Goal: Task Accomplishment & Management: Manage account settings

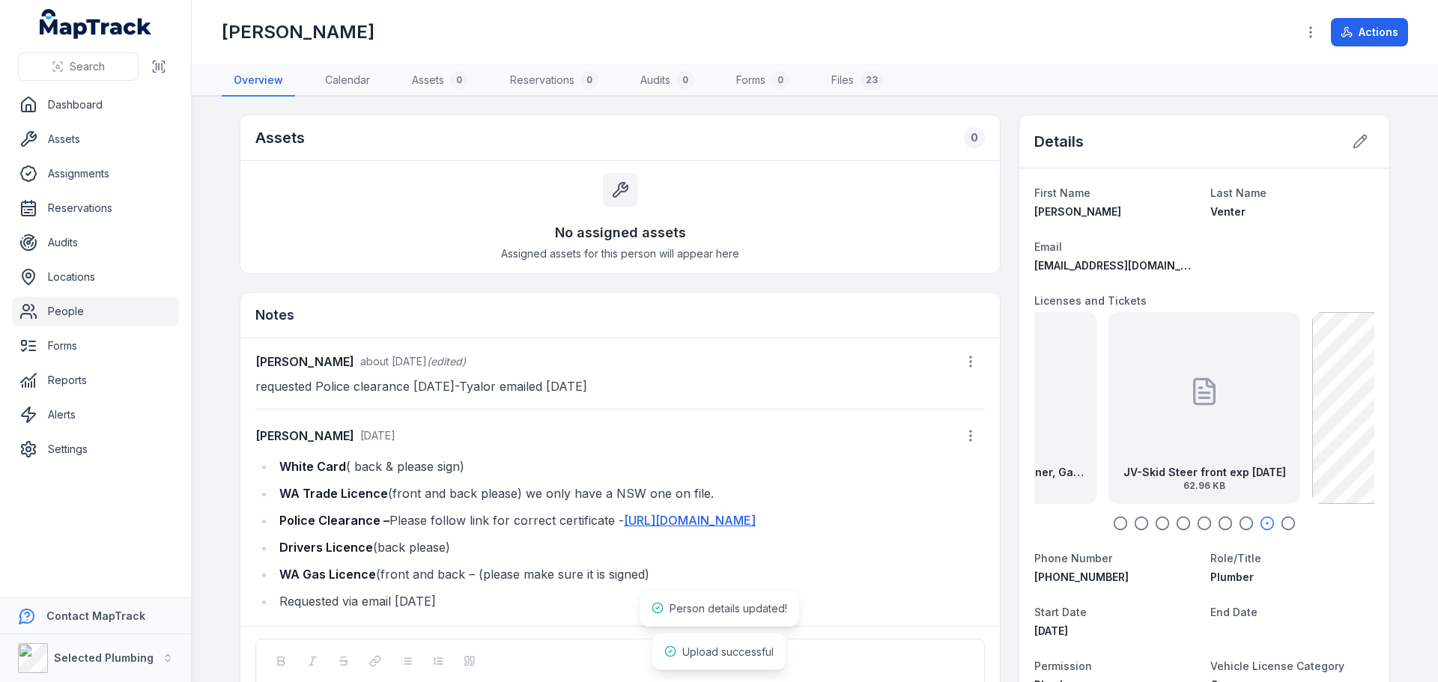
scroll to position [96, 0]
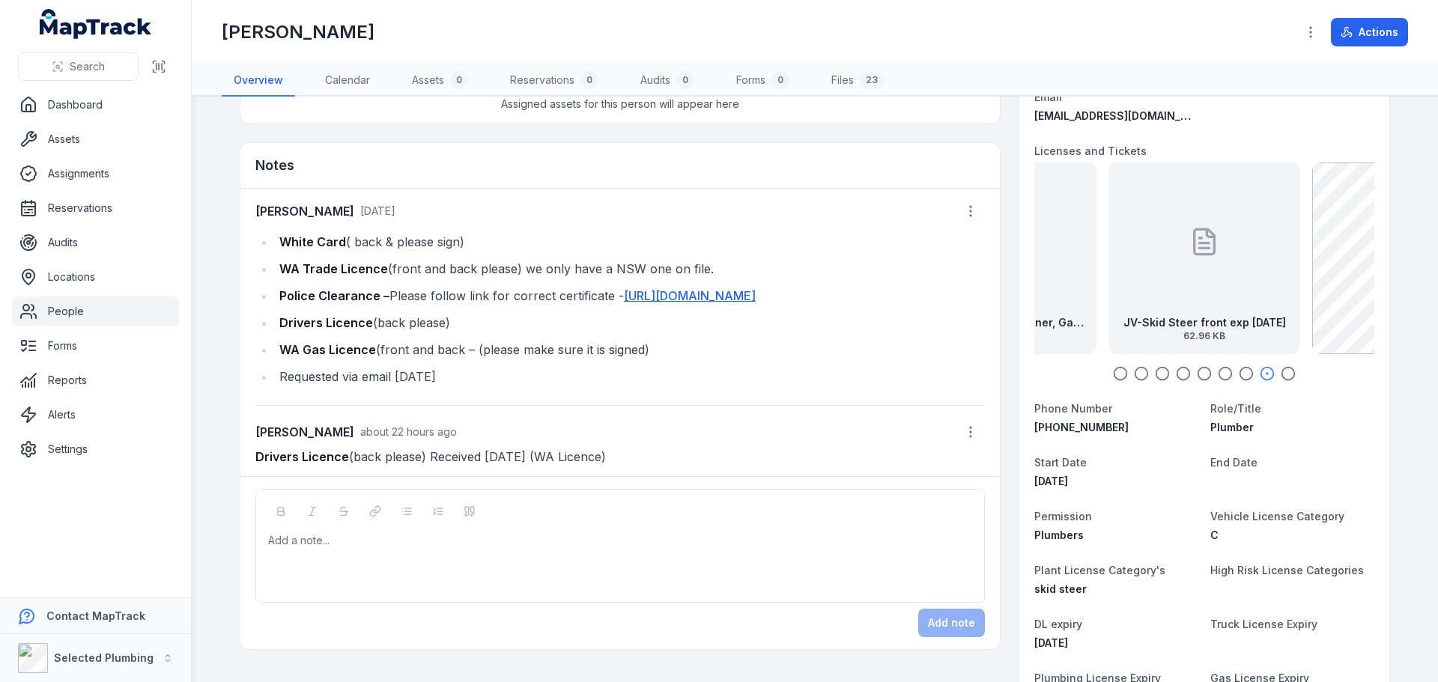
drag, startPoint x: 273, startPoint y: 272, endPoint x: 440, endPoint y: 300, distance: 170.1
click at [440, 300] on li "Police Clearance – Please follow link for correct certificate - [URL][DOMAIN_NA…" at bounding box center [630, 295] width 710 height 21
copy li "Police Clearance – Please follow link for correct certificate - [URL][DOMAIN_NA…"
click at [303, 548] on div at bounding box center [620, 540] width 703 height 15
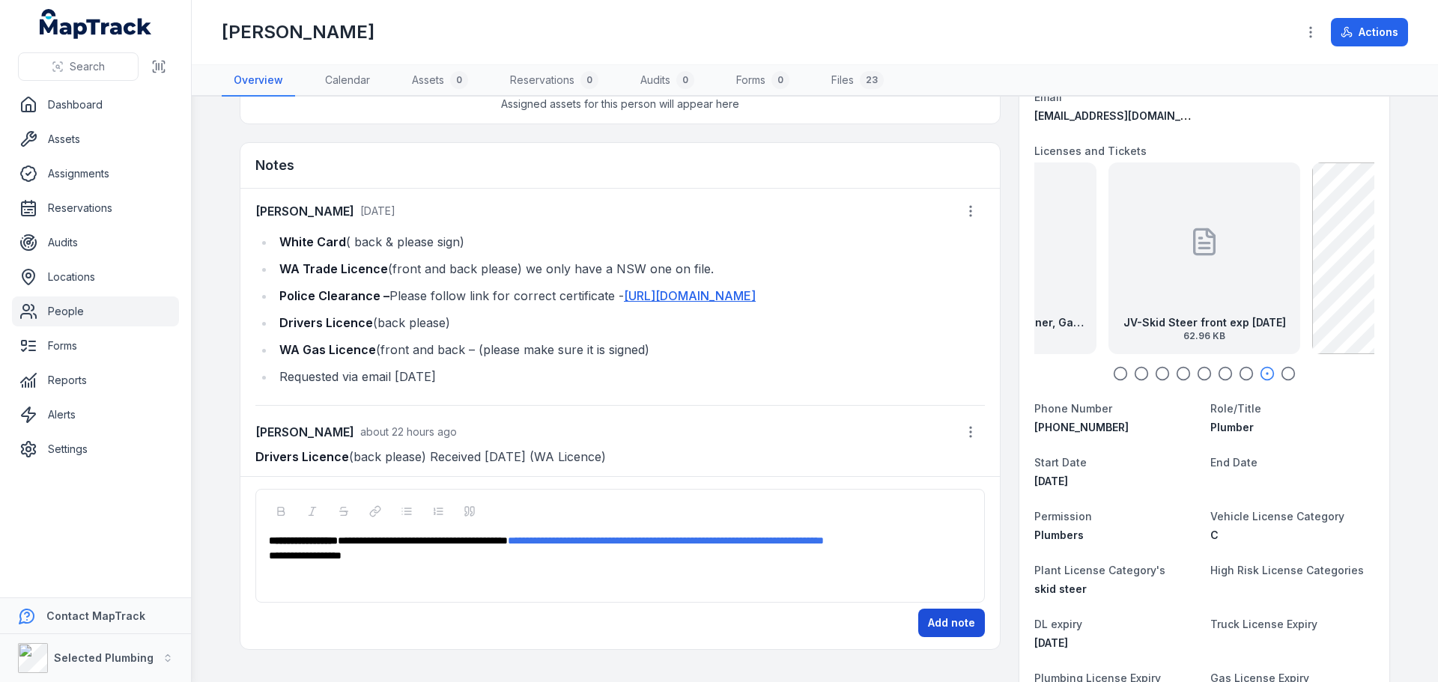
click at [949, 623] on button "Add note" at bounding box center [951, 623] width 67 height 28
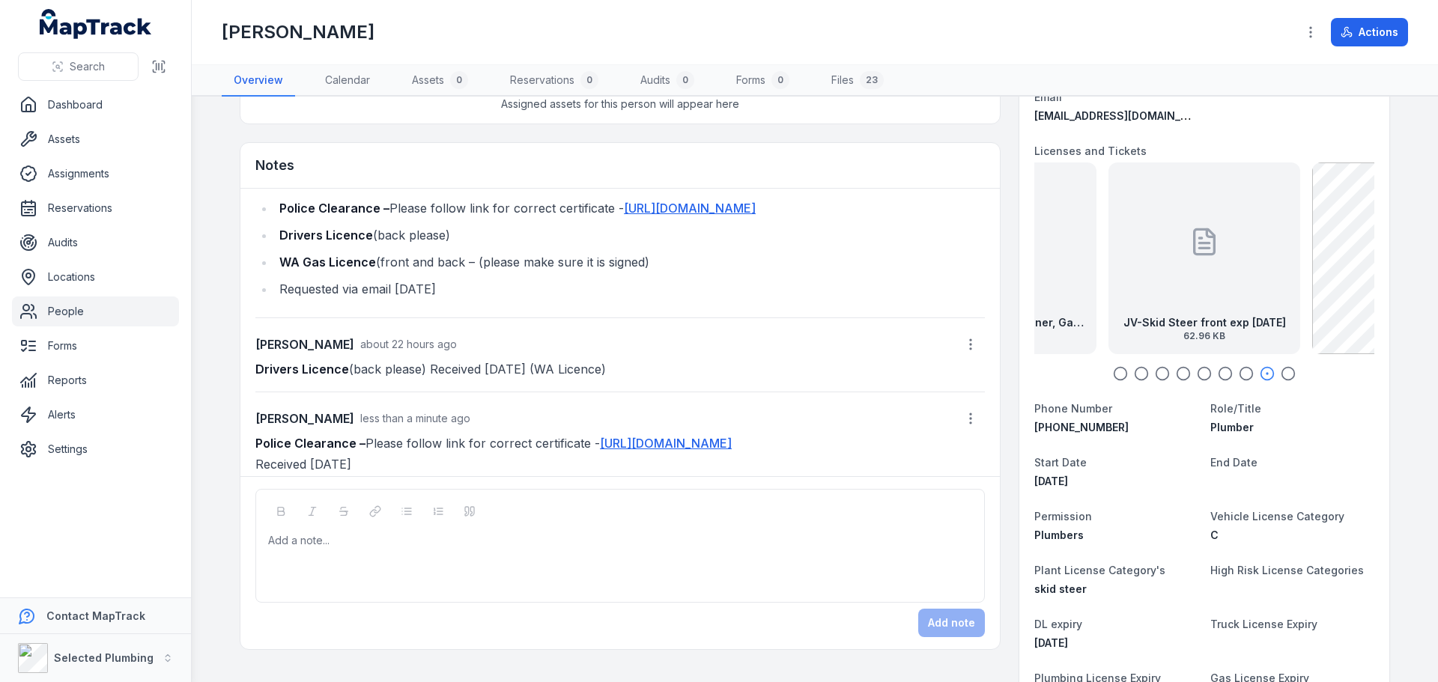
scroll to position [137, 0]
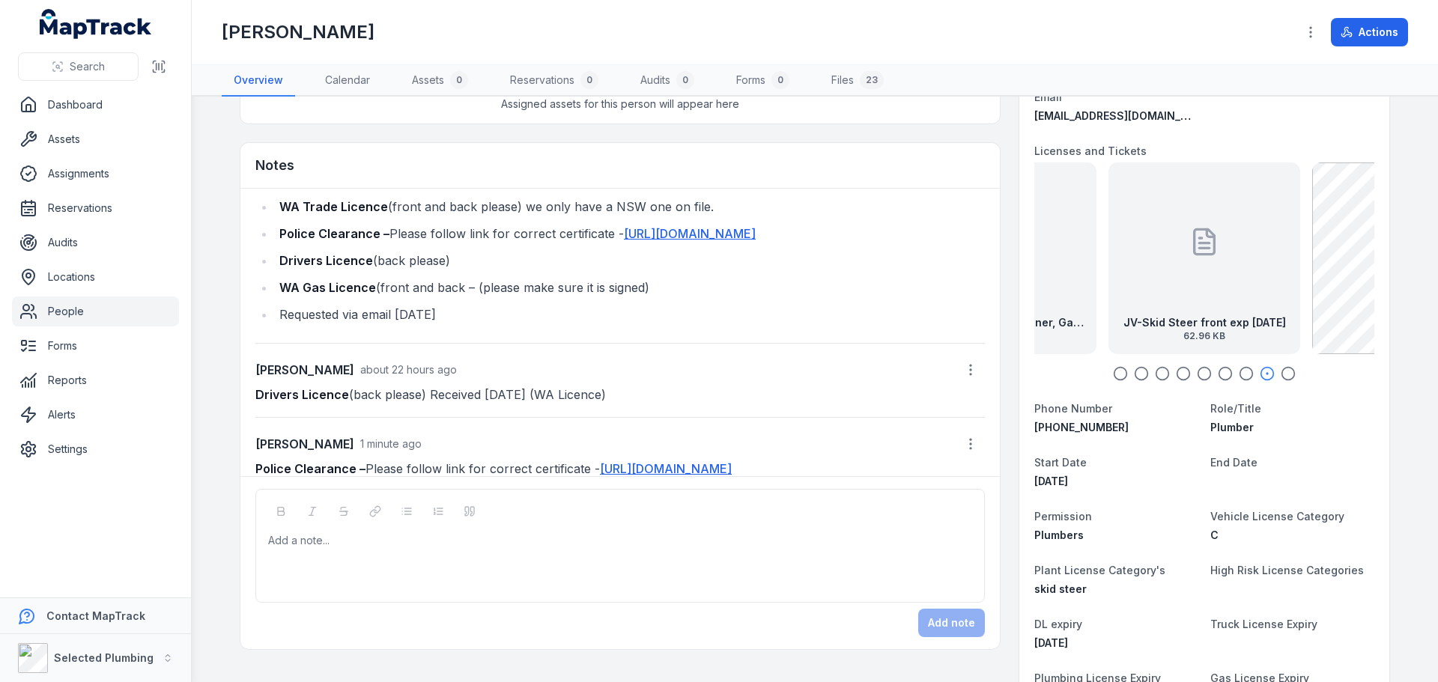
click at [1116, 374] on icon "button" at bounding box center [1120, 373] width 15 height 15
click at [1137, 375] on icon "button" at bounding box center [1141, 373] width 15 height 15
click at [1160, 373] on icon "button" at bounding box center [1162, 373] width 15 height 15
click at [1178, 373] on icon "button" at bounding box center [1183, 373] width 15 height 15
click at [1205, 373] on circle "button" at bounding box center [1204, 374] width 13 height 13
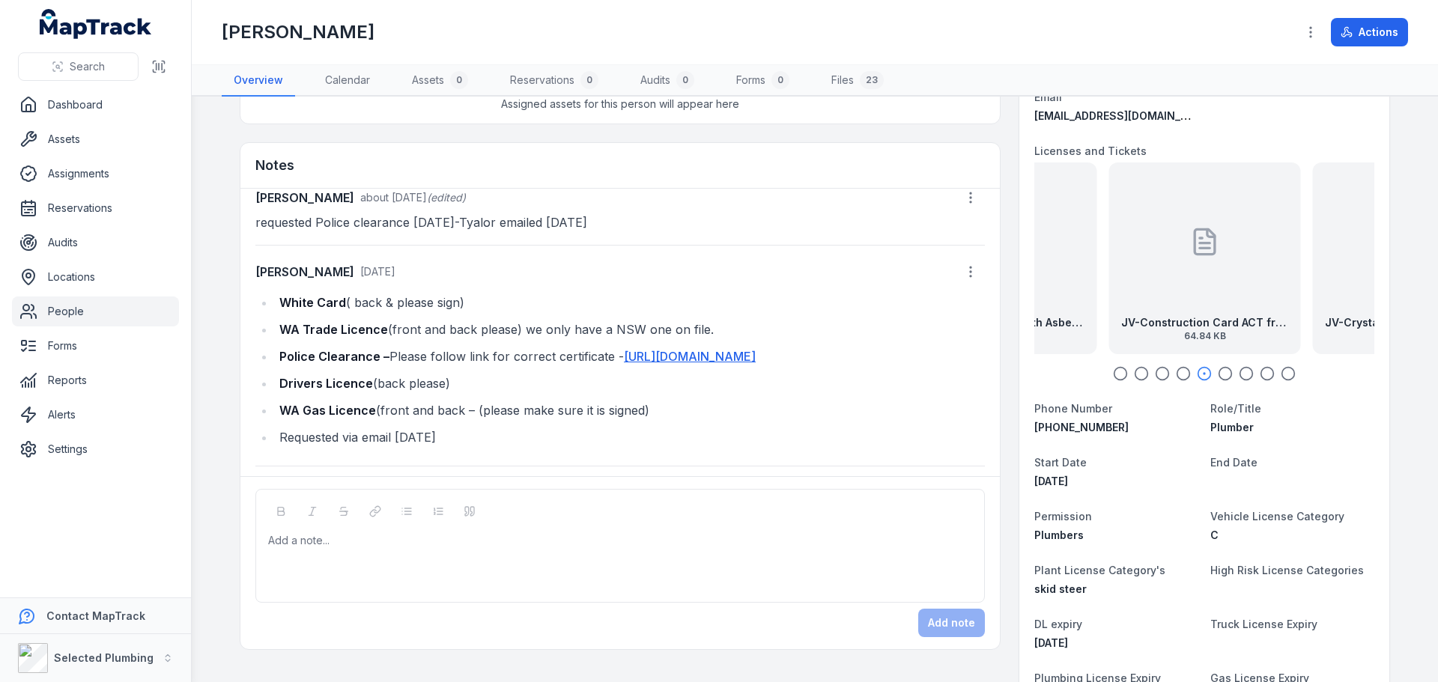
scroll to position [0, 0]
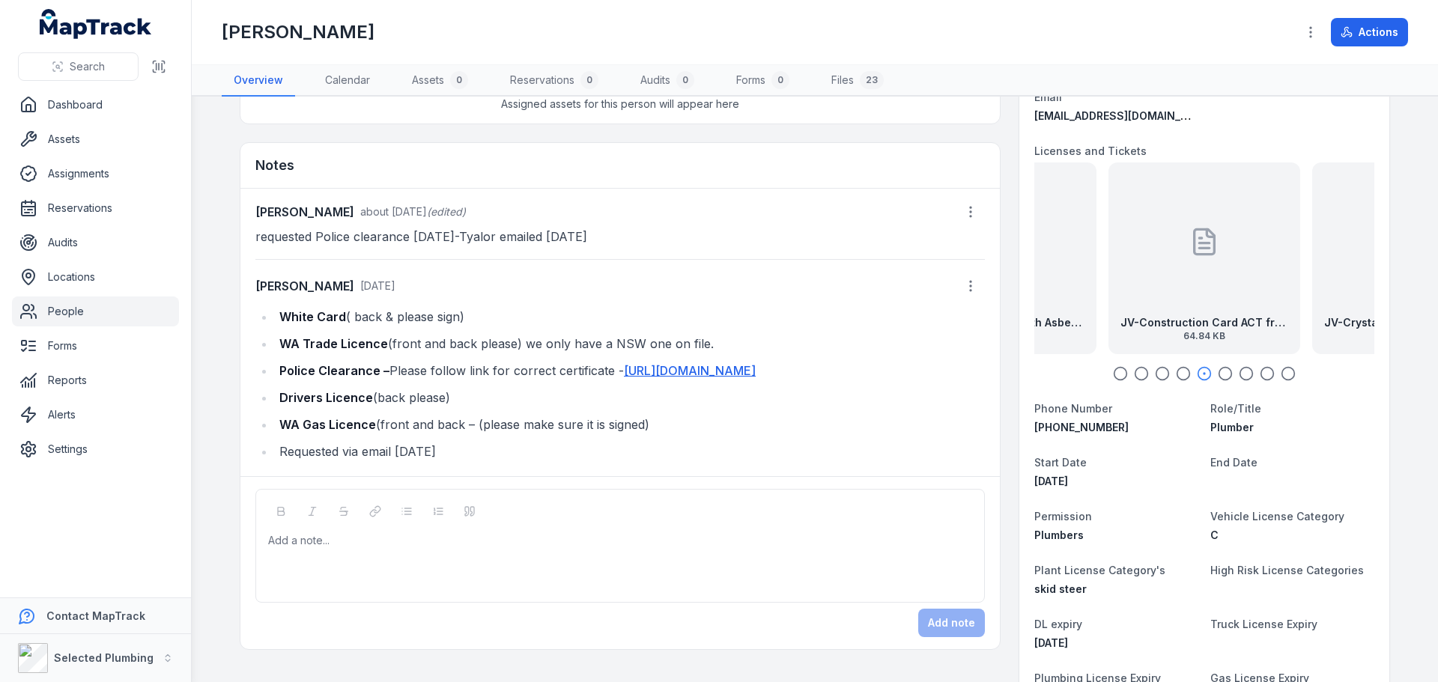
click at [1221, 369] on icon "button" at bounding box center [1225, 373] width 15 height 15
click at [1240, 373] on icon "button" at bounding box center [1246, 373] width 15 height 15
click at [1261, 375] on circle "button" at bounding box center [1267, 374] width 13 height 13
click at [1281, 375] on icon "button" at bounding box center [1288, 373] width 15 height 15
click at [1118, 378] on circle "button" at bounding box center [1121, 374] width 13 height 13
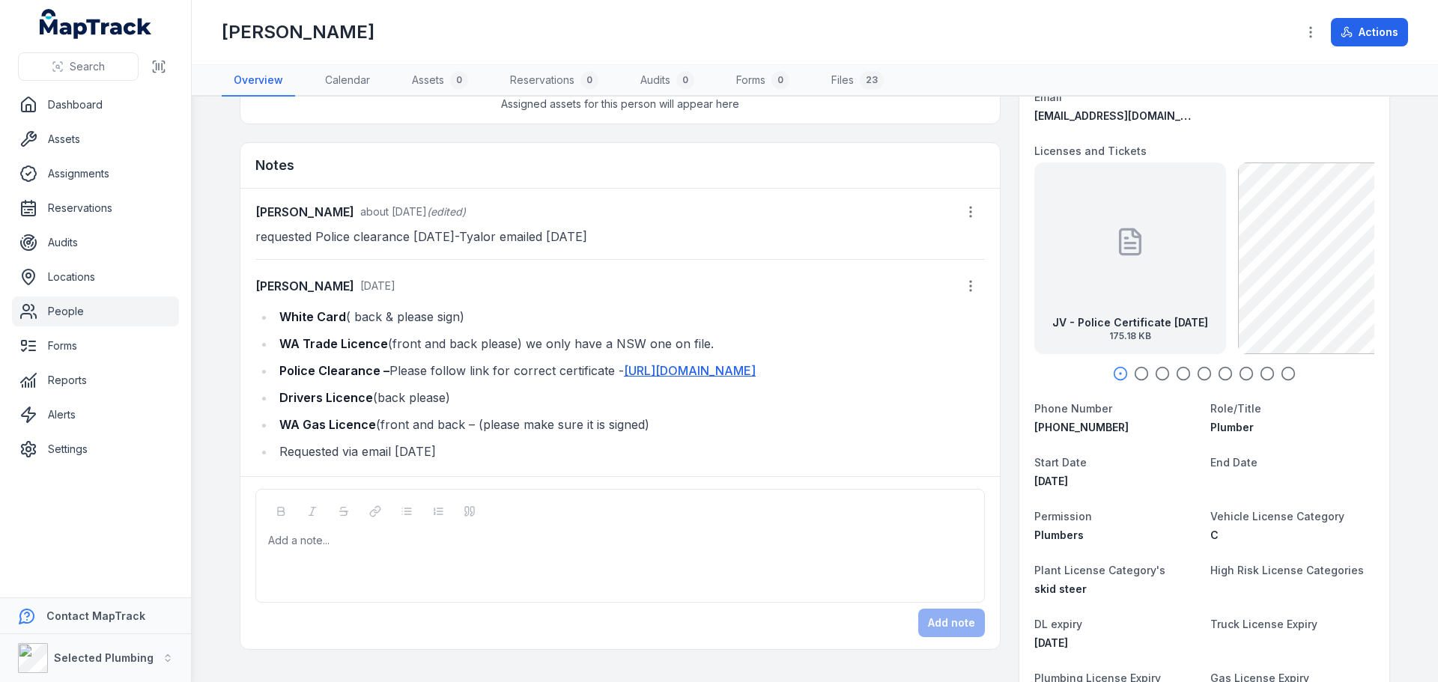
click at [1138, 375] on icon "button" at bounding box center [1141, 373] width 15 height 15
click at [1158, 375] on icon "button" at bounding box center [1162, 373] width 15 height 15
click at [1176, 375] on icon "button" at bounding box center [1183, 373] width 15 height 15
click at [1163, 375] on circle "button" at bounding box center [1163, 374] width 13 height 13
click at [1178, 373] on icon "button" at bounding box center [1183, 373] width 15 height 15
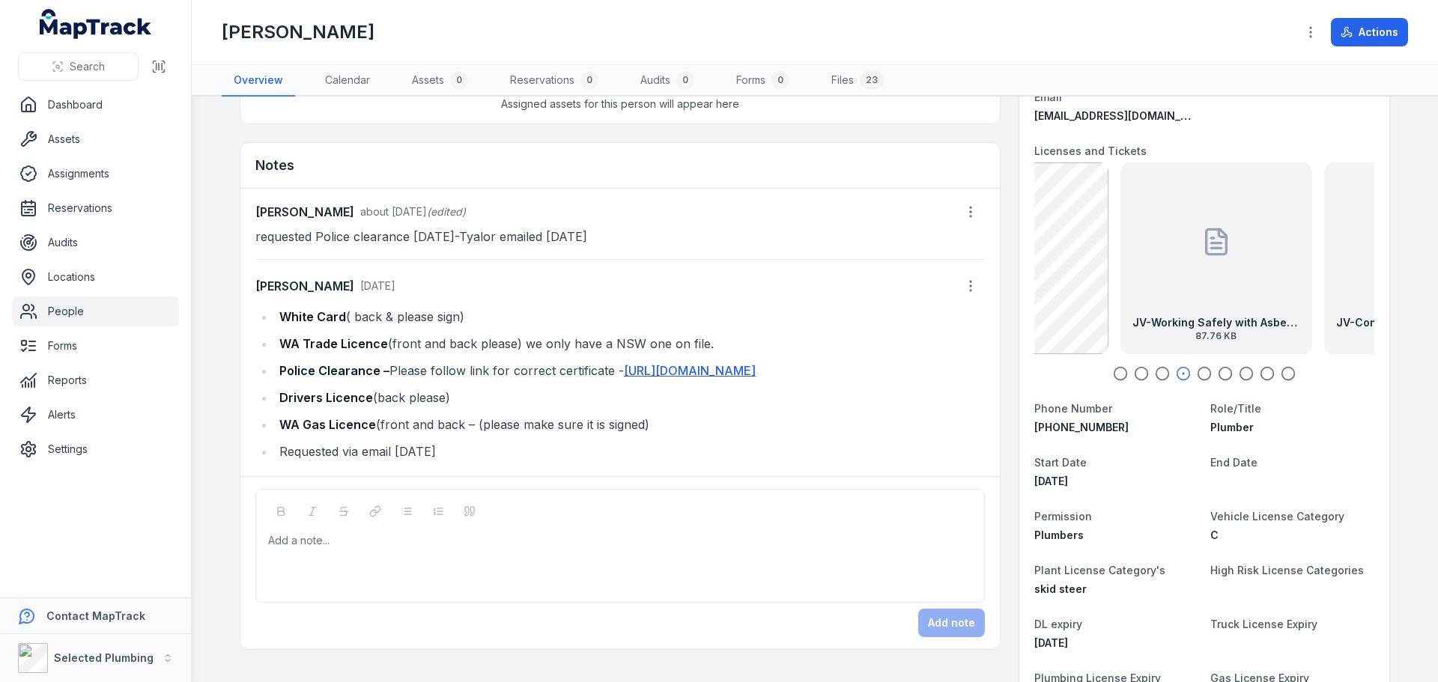
click at [1201, 373] on icon "button" at bounding box center [1204, 373] width 15 height 15
drag, startPoint x: 1215, startPoint y: 373, endPoint x: 1230, endPoint y: 376, distance: 15.3
click at [1218, 374] on icon "button" at bounding box center [1225, 373] width 15 height 15
click at [1239, 376] on icon "button" at bounding box center [1246, 373] width 15 height 15
click at [1265, 378] on icon "button" at bounding box center [1267, 373] width 15 height 15
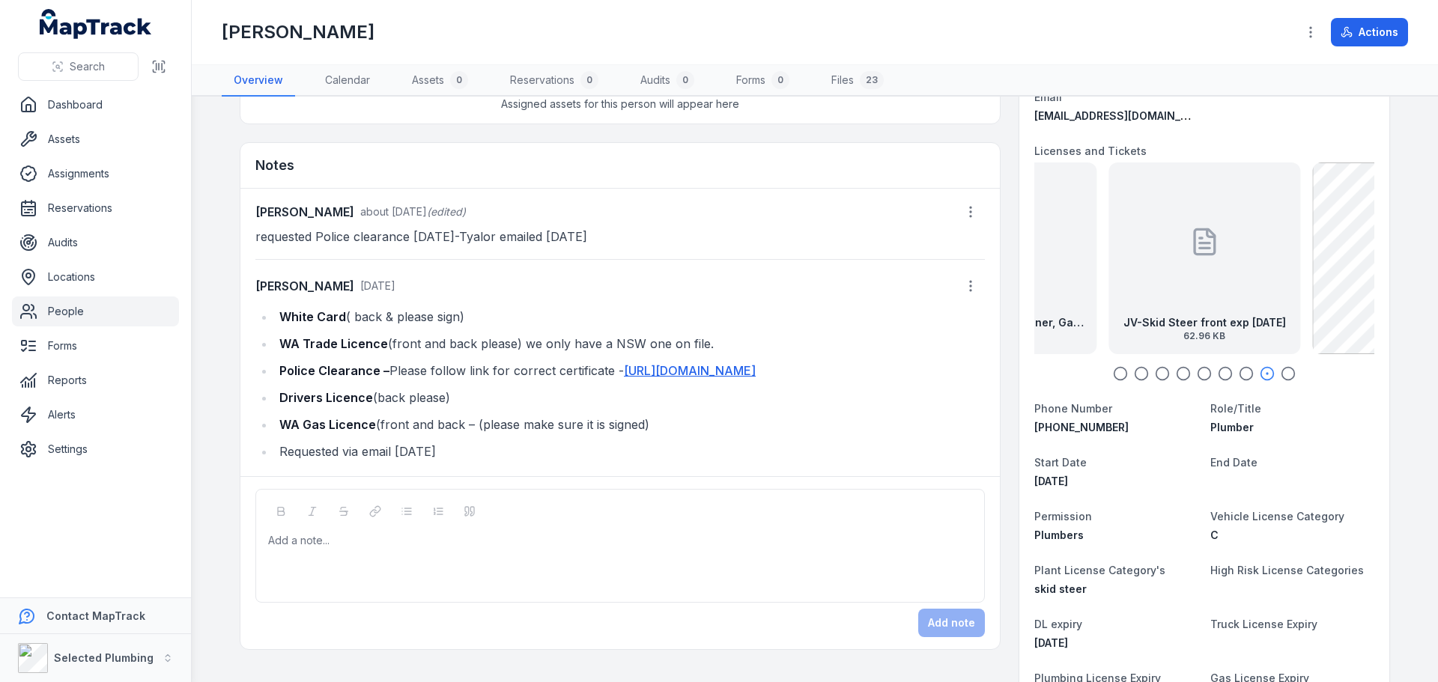
click at [1281, 375] on icon "button" at bounding box center [1288, 373] width 15 height 15
click at [1113, 378] on icon "button" at bounding box center [1120, 373] width 15 height 15
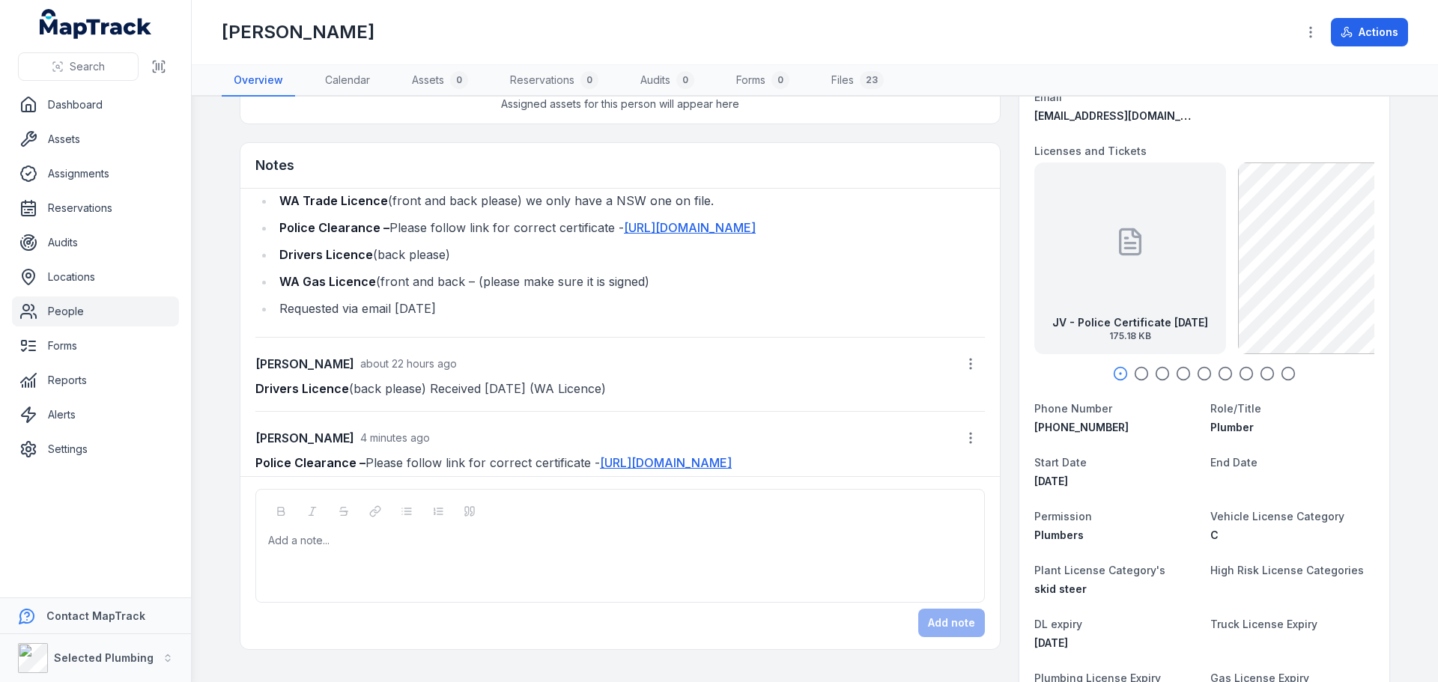
scroll to position [62, 0]
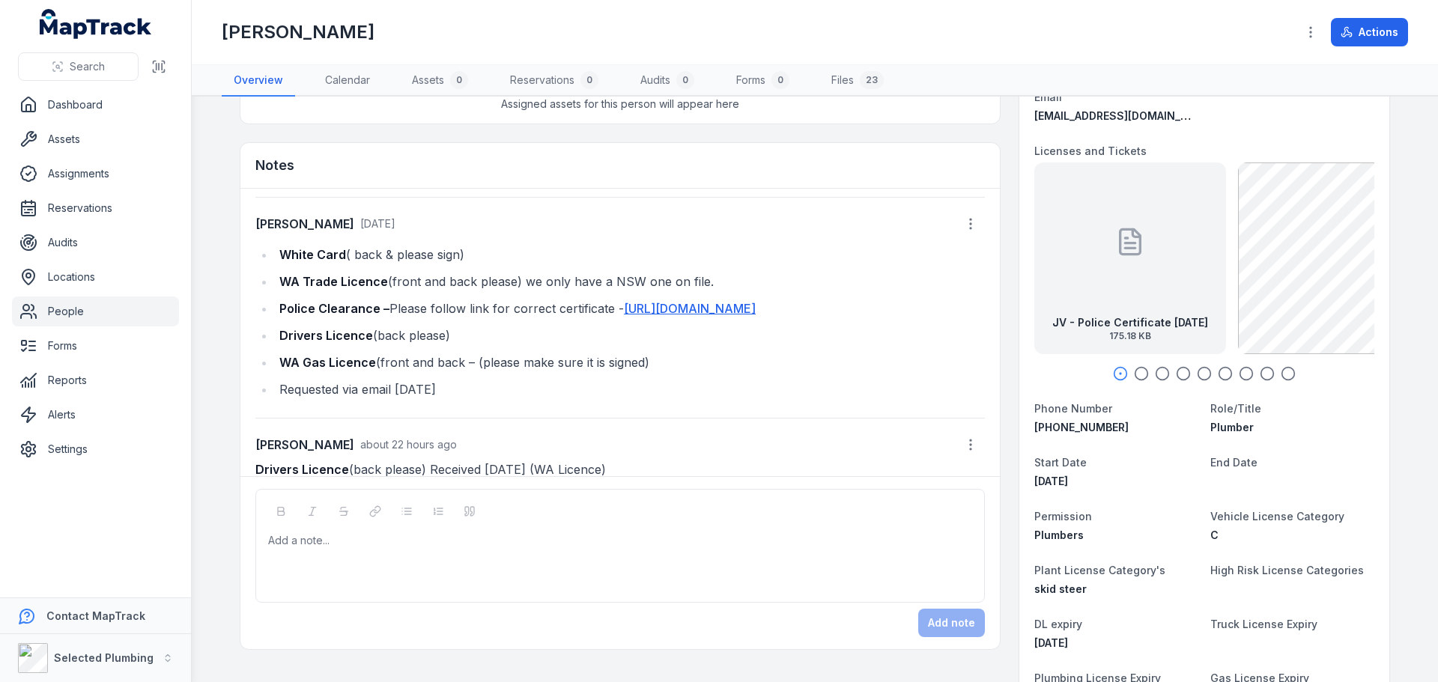
click at [81, 308] on link "People" at bounding box center [95, 312] width 167 height 30
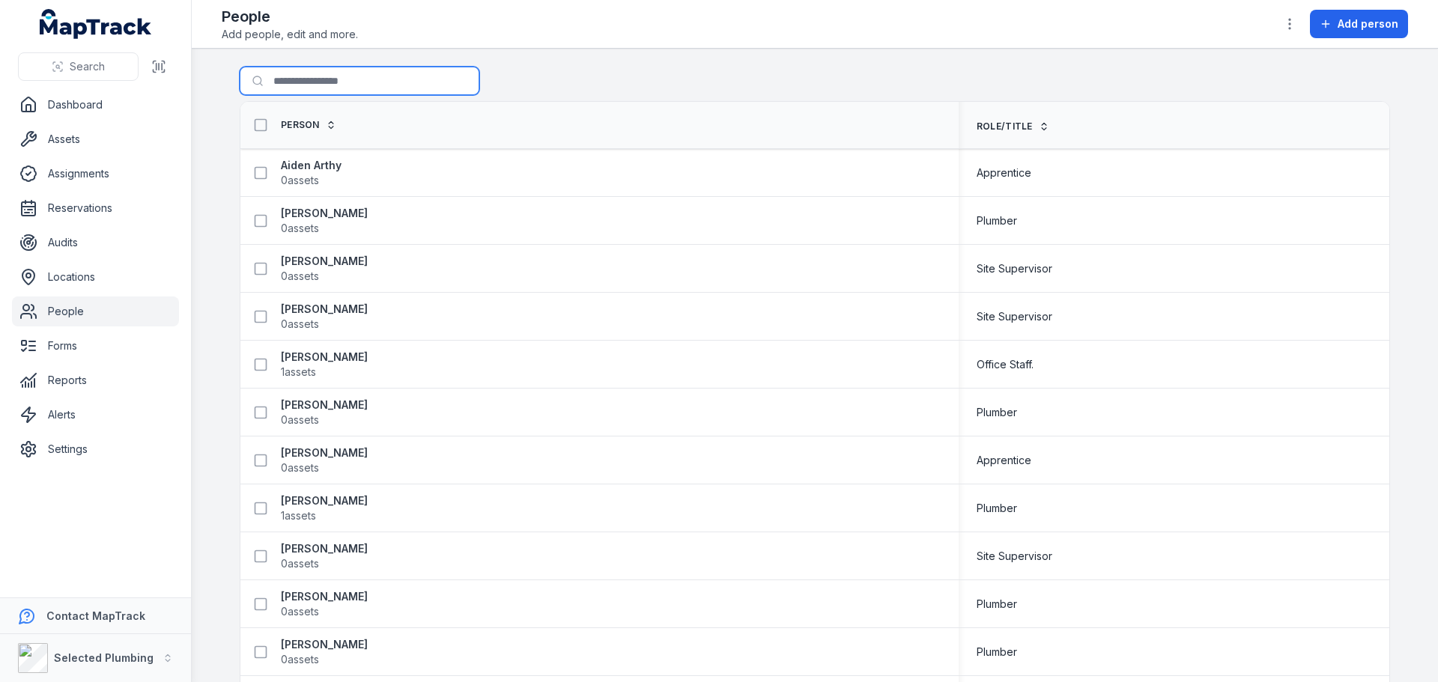
click at [322, 85] on input "Search for people" at bounding box center [360, 81] width 240 height 28
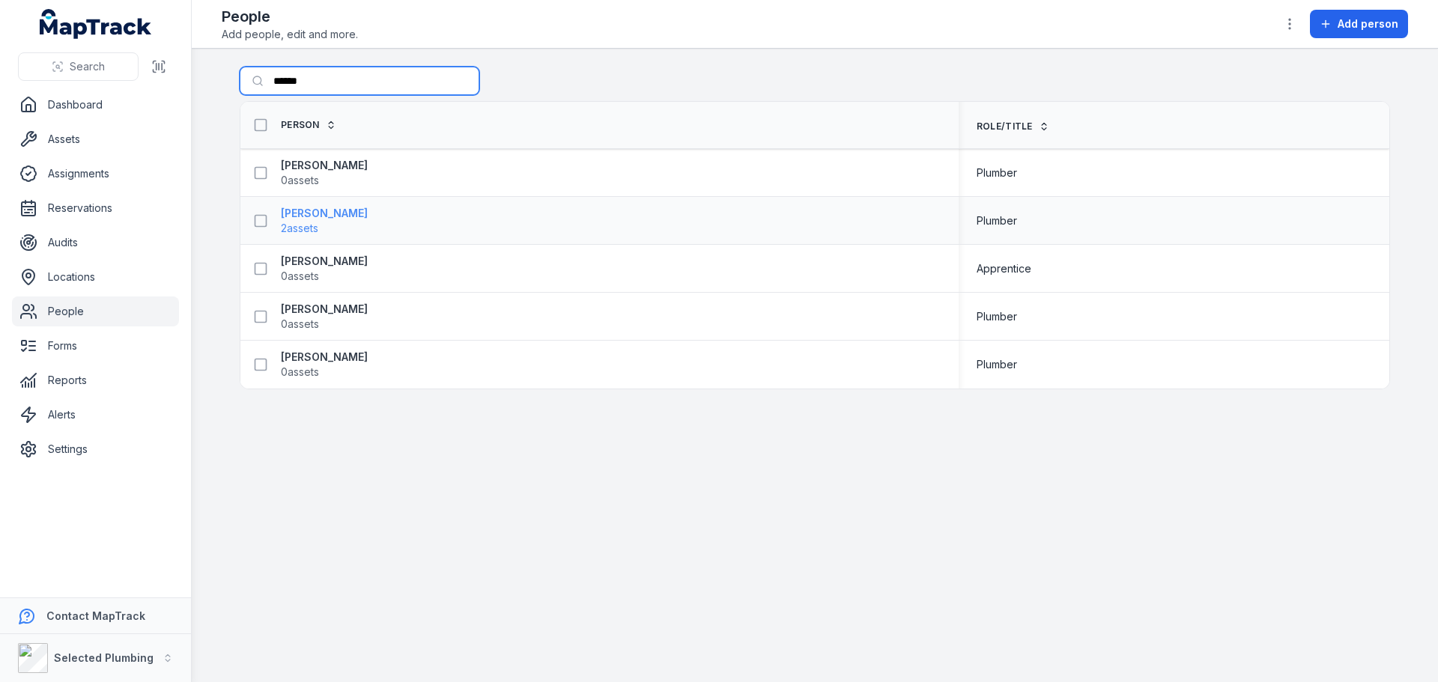
type input "******"
click at [345, 212] on strong "[PERSON_NAME]" at bounding box center [324, 213] width 87 height 15
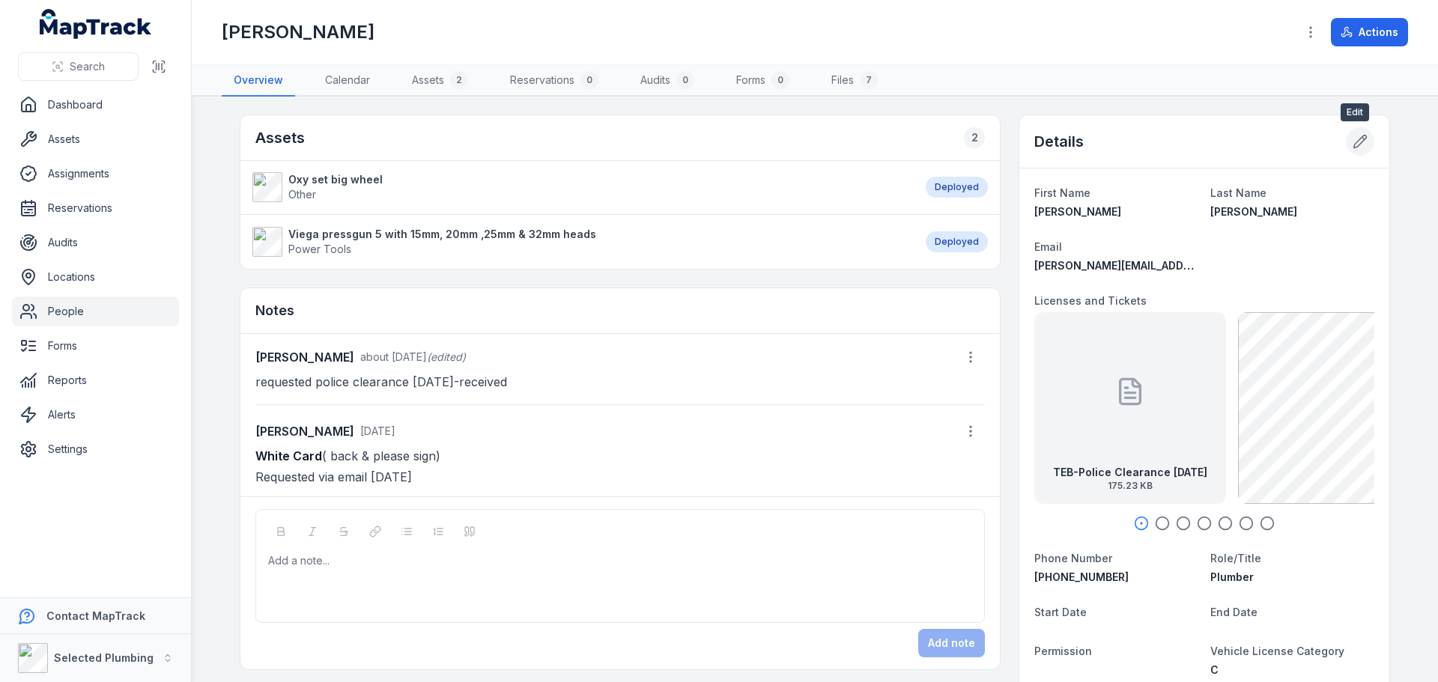
click at [1353, 147] on icon at bounding box center [1360, 141] width 15 height 15
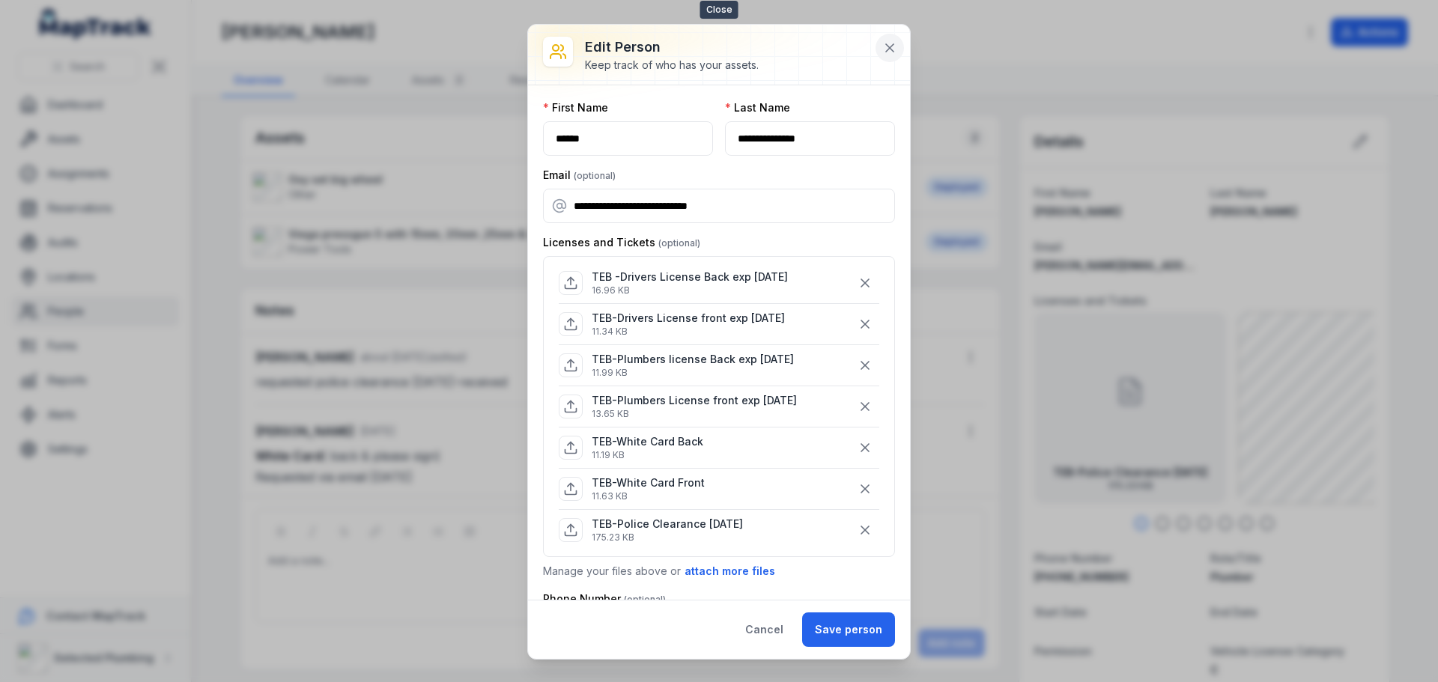
click at [892, 46] on icon at bounding box center [889, 47] width 7 height 7
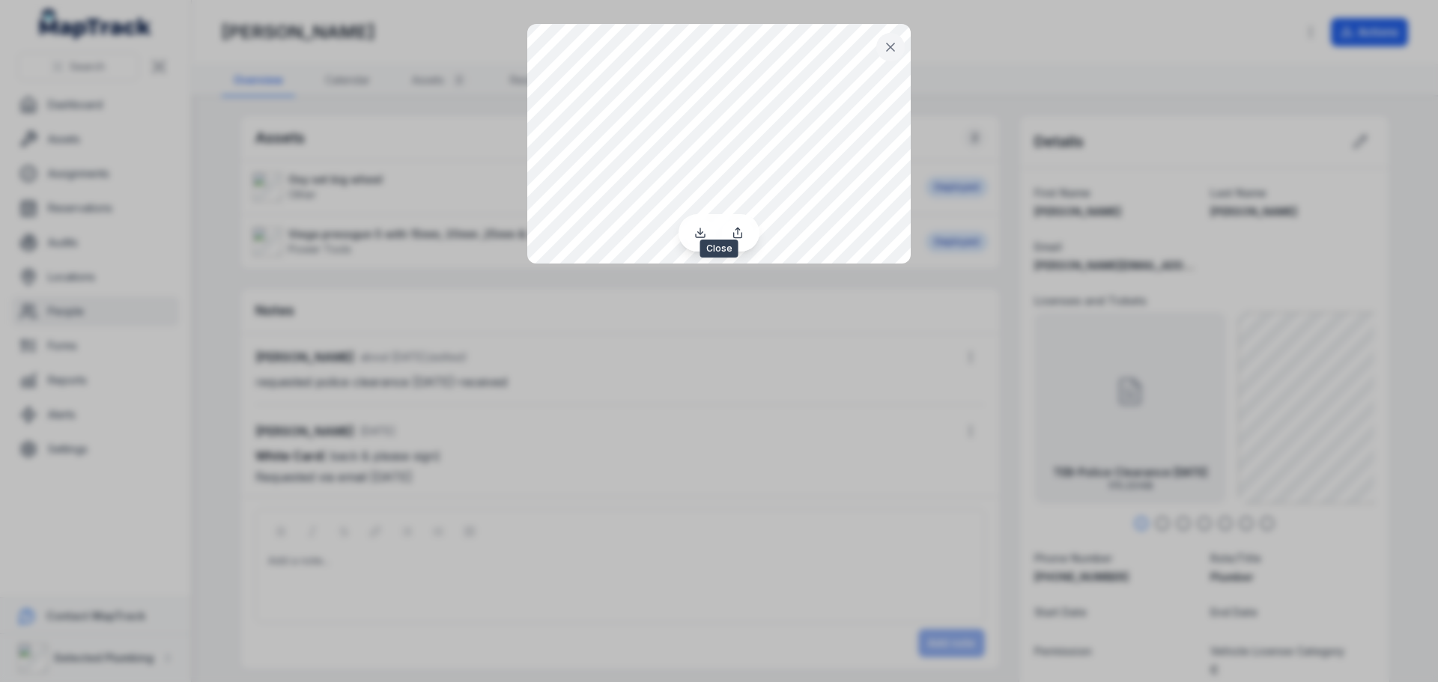
click at [897, 45] on icon at bounding box center [890, 47] width 15 height 15
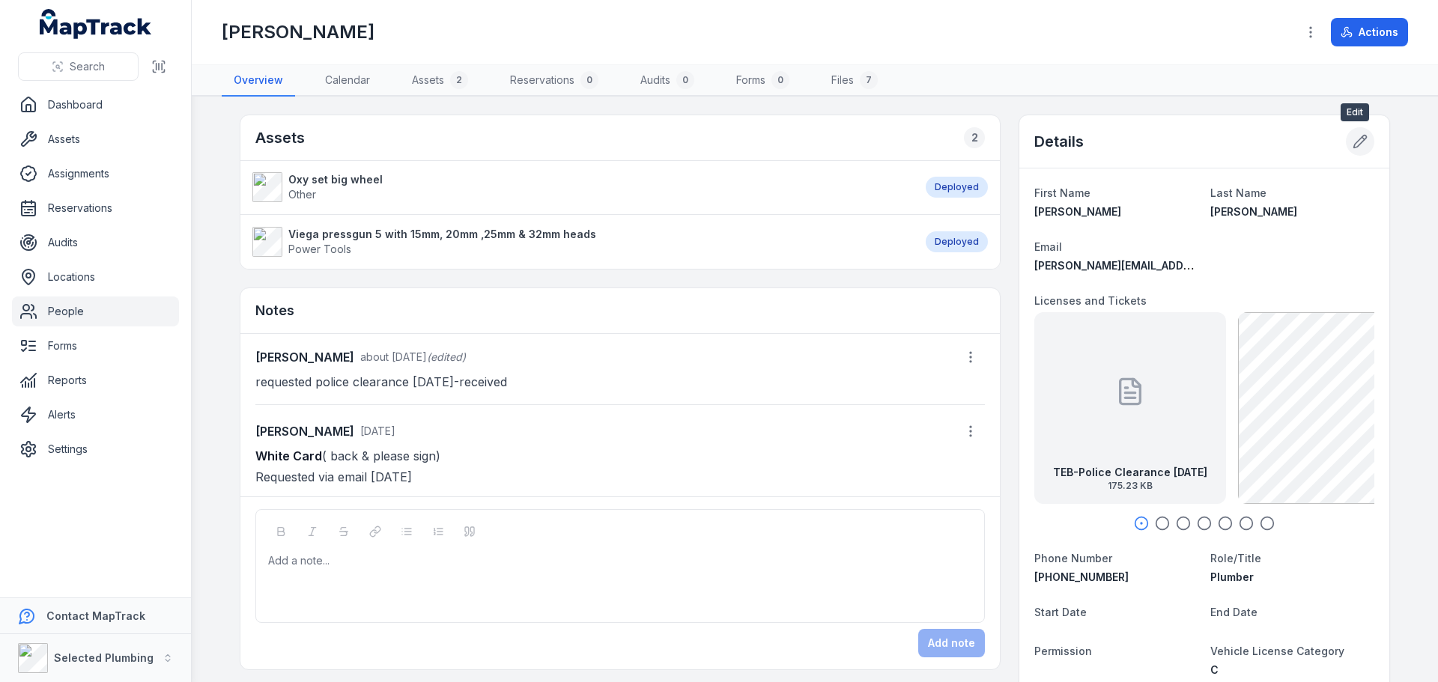
click at [1362, 145] on icon at bounding box center [1360, 141] width 15 height 15
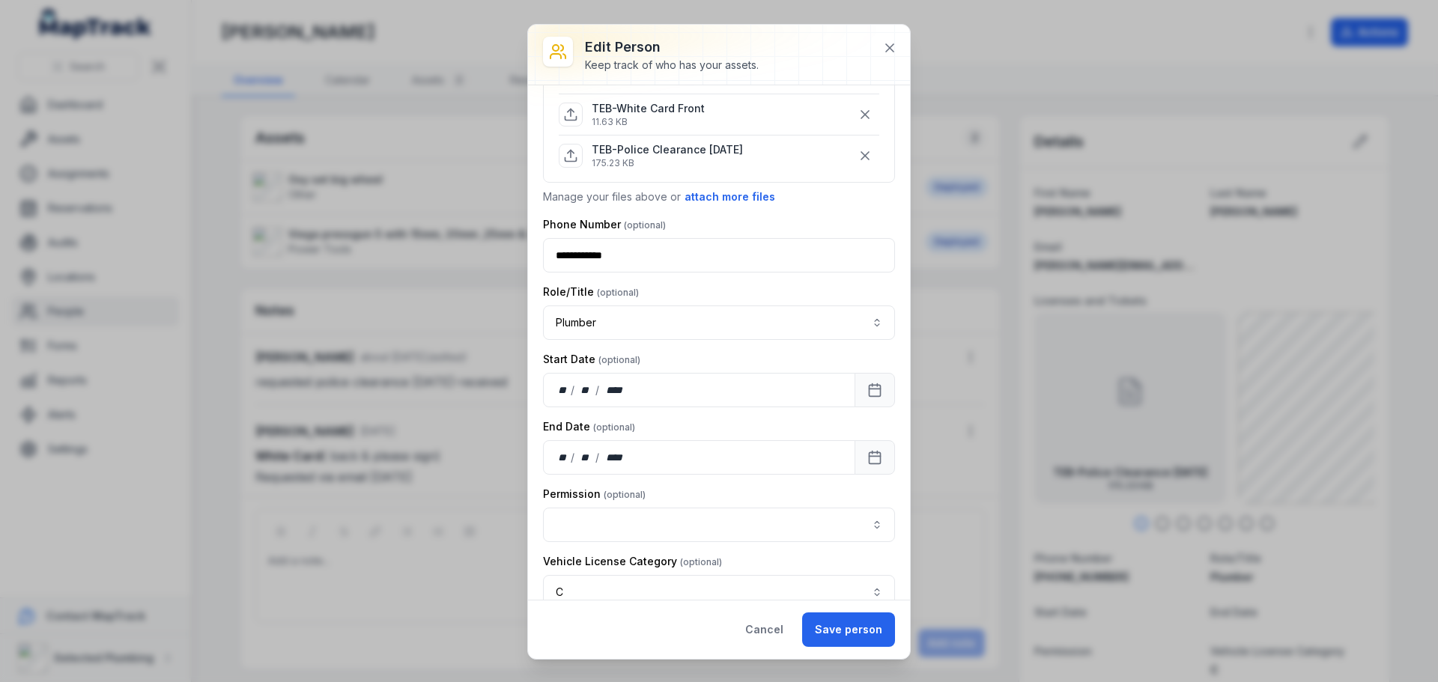
scroll to position [75, 0]
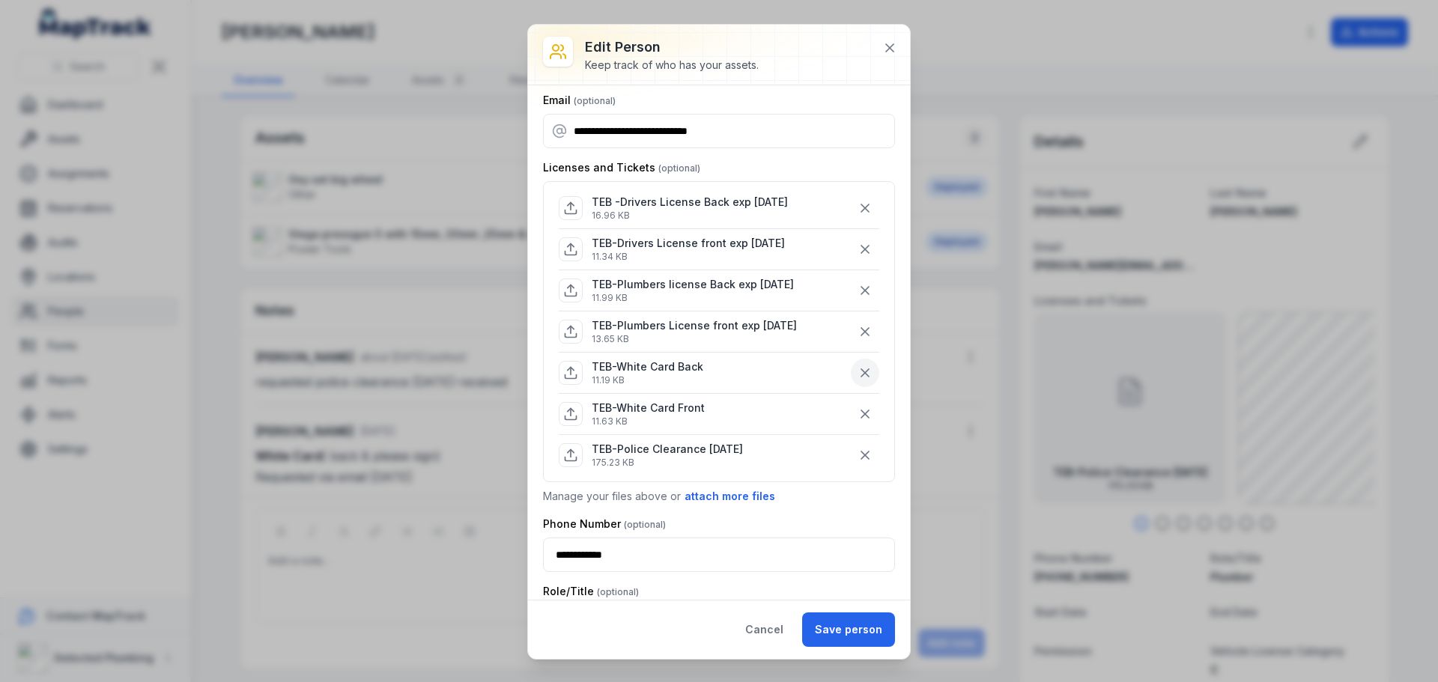
click at [858, 369] on icon "button" at bounding box center [865, 373] width 15 height 15
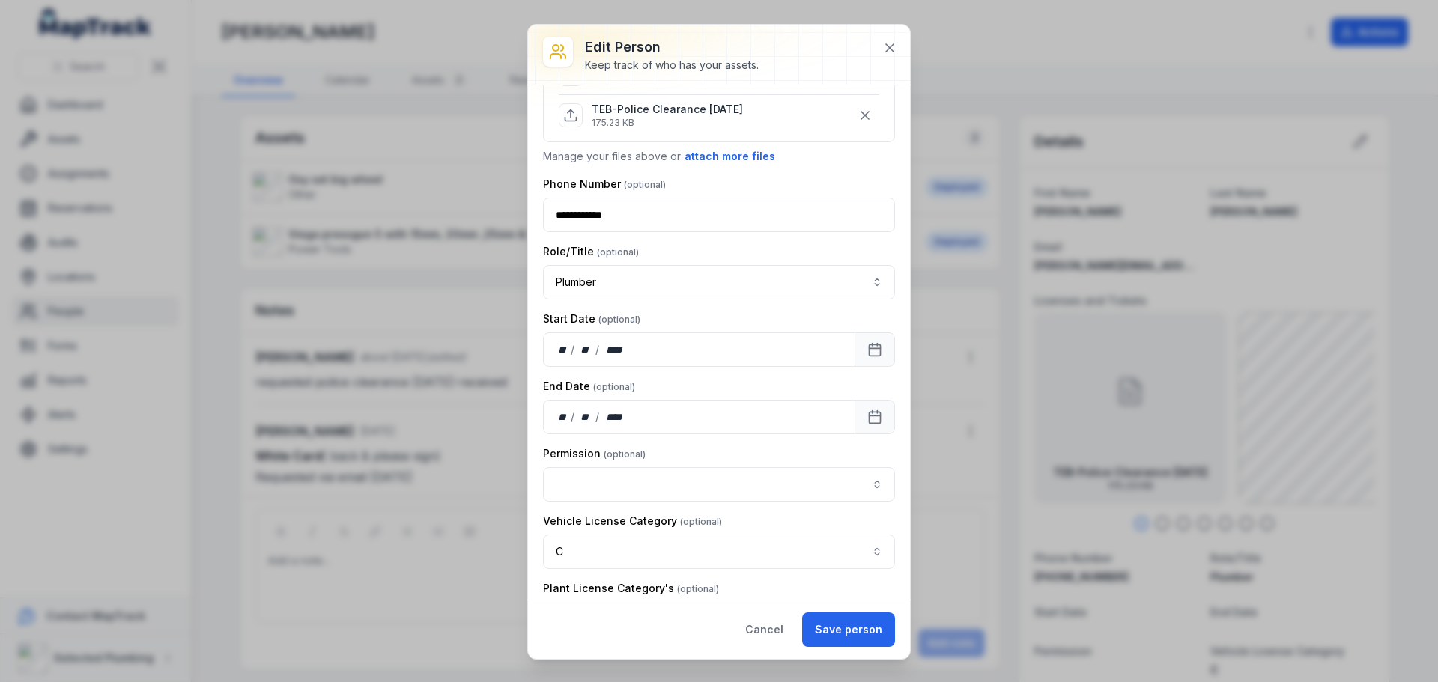
scroll to position [449, 0]
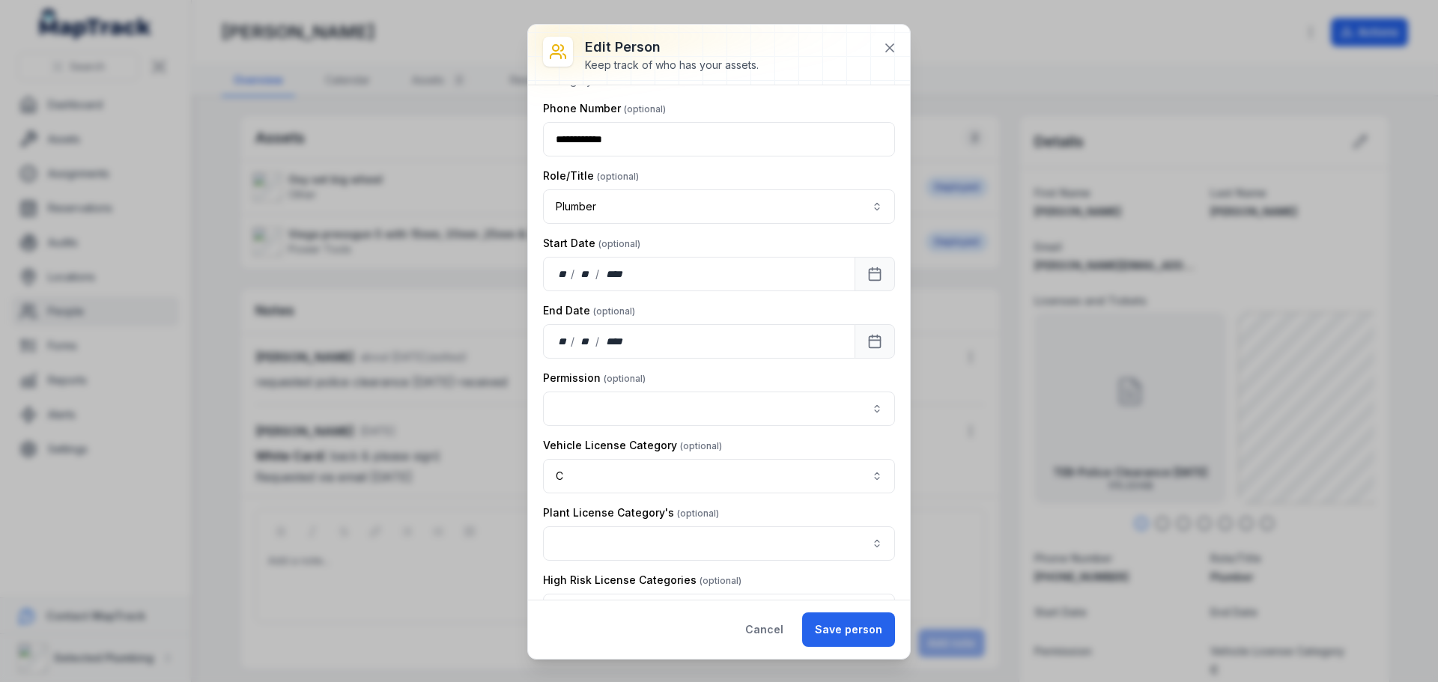
drag, startPoint x: 852, startPoint y: 622, endPoint x: 861, endPoint y: 607, distance: 17.1
click at [852, 623] on button "Save person" at bounding box center [848, 630] width 93 height 34
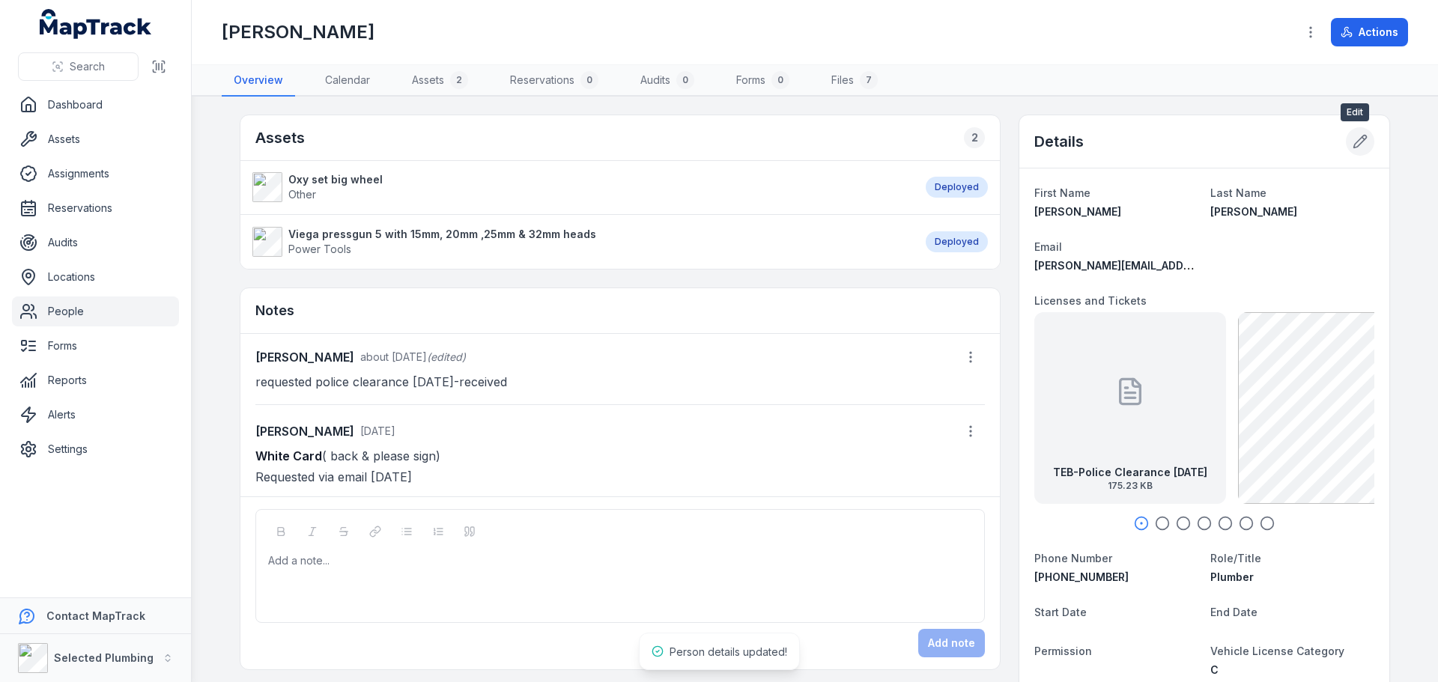
click at [1357, 141] on icon at bounding box center [1360, 142] width 13 height 13
